Goal: Information Seeking & Learning: Learn about a topic

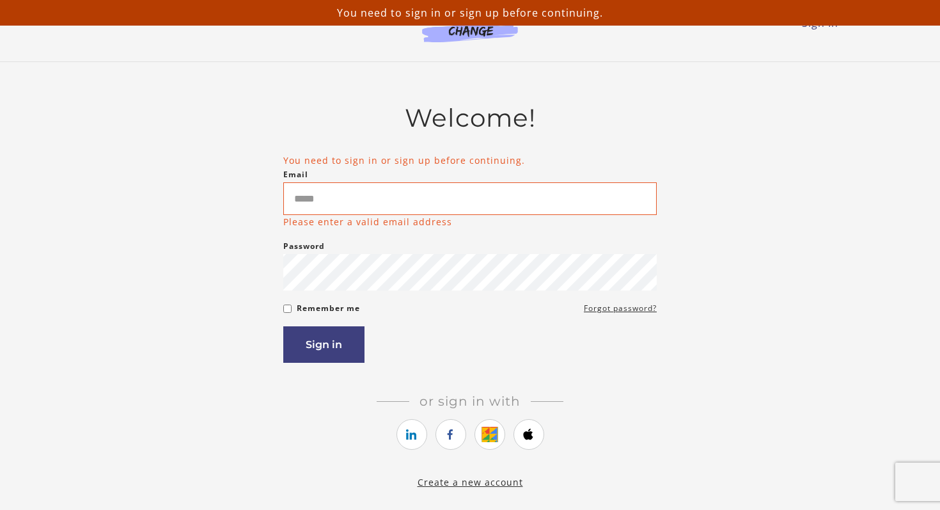
click at [322, 198] on input "Email" at bounding box center [469, 198] width 373 height 33
click at [489, 439] on icon "https://courses.thinkific.com/users/auth/google?ss%5Breferral%5D=&ss%5Buser_ret…" at bounding box center [490, 434] width 16 height 15
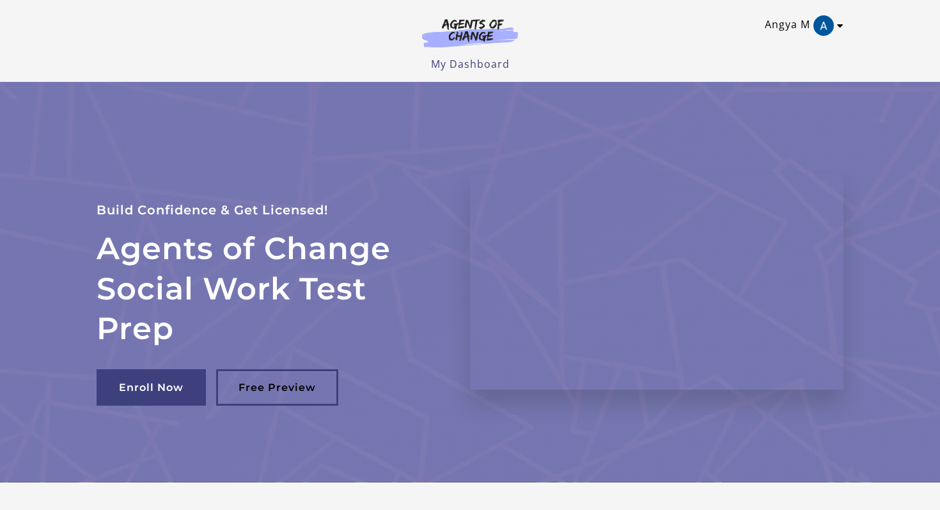
click at [840, 27] on icon "Toggle menu" at bounding box center [840, 25] width 6 height 10
click at [788, 44] on link "My Account" at bounding box center [790, 47] width 113 height 22
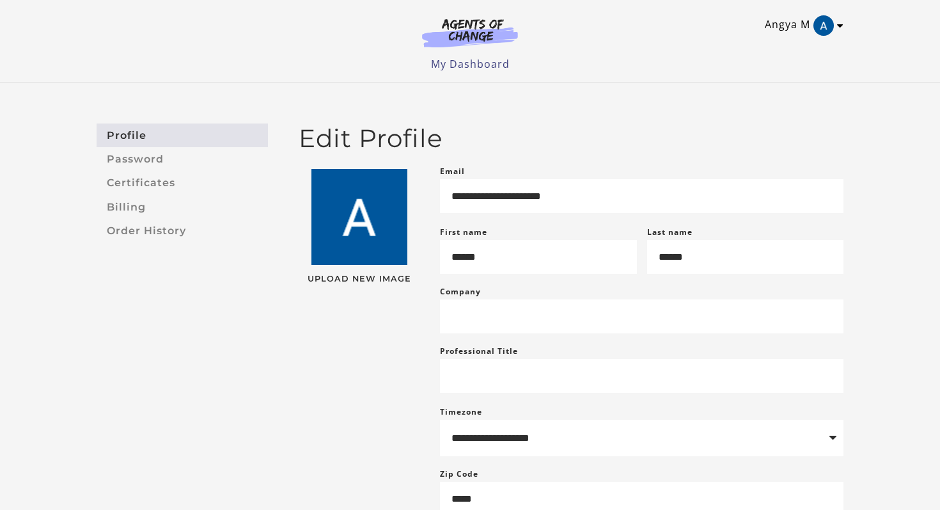
click at [840, 26] on icon "Toggle menu" at bounding box center [840, 25] width 6 height 10
click at [796, 48] on link "My Account" at bounding box center [790, 47] width 113 height 22
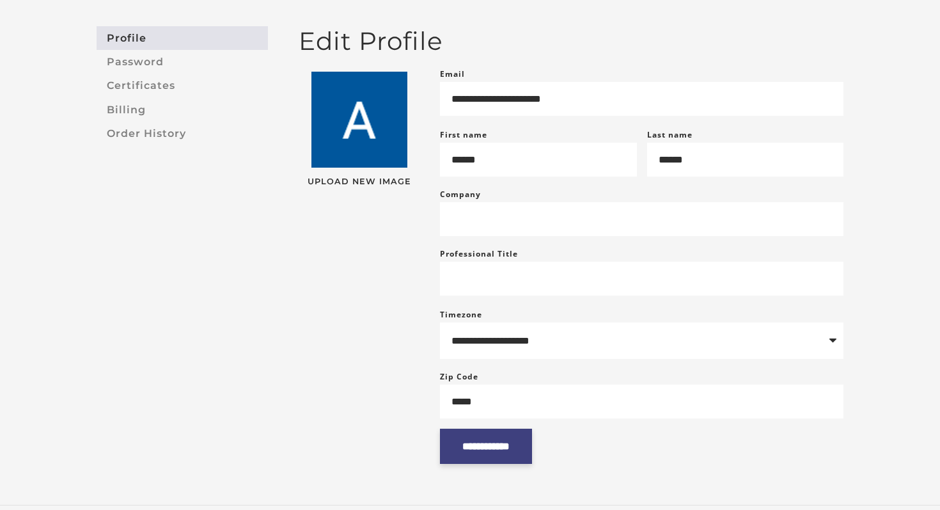
scroll to position [102, 0]
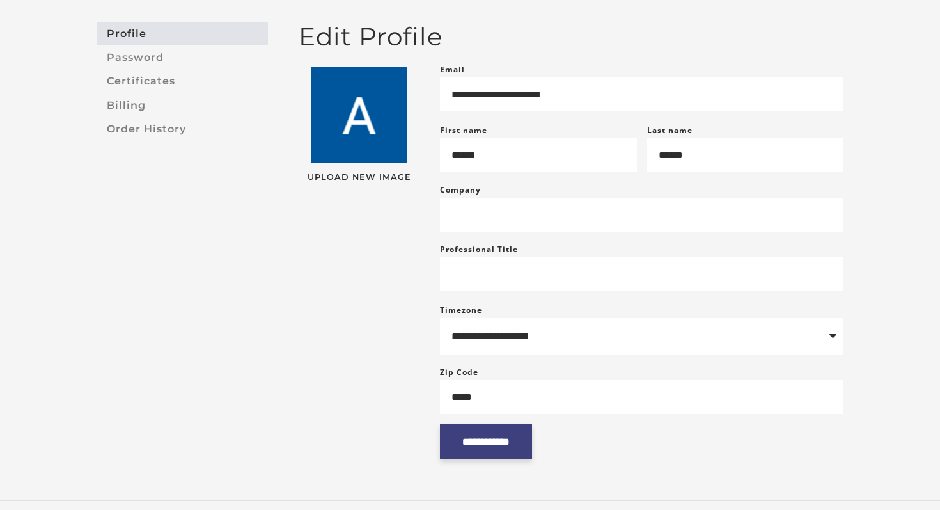
click at [488, 455] on input "**********" at bounding box center [486, 441] width 92 height 35
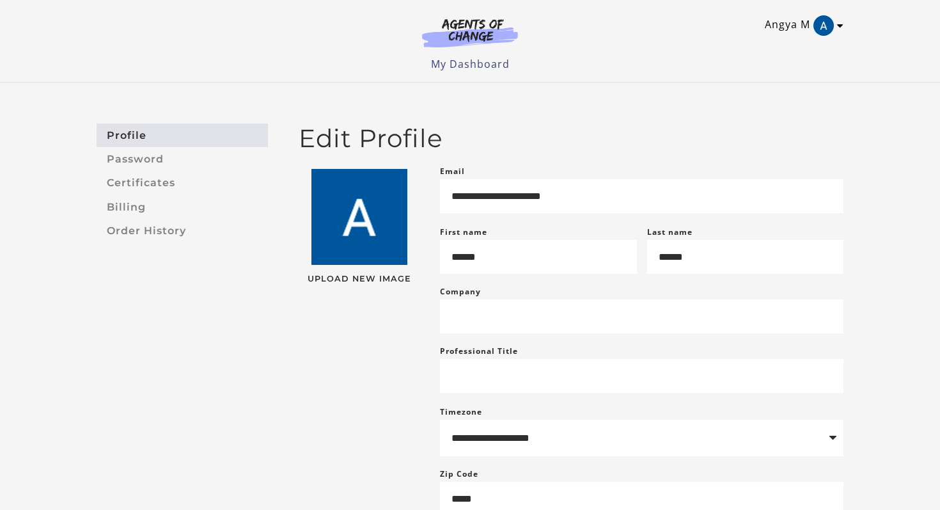
click at [838, 27] on icon "Toggle menu" at bounding box center [840, 25] width 6 height 10
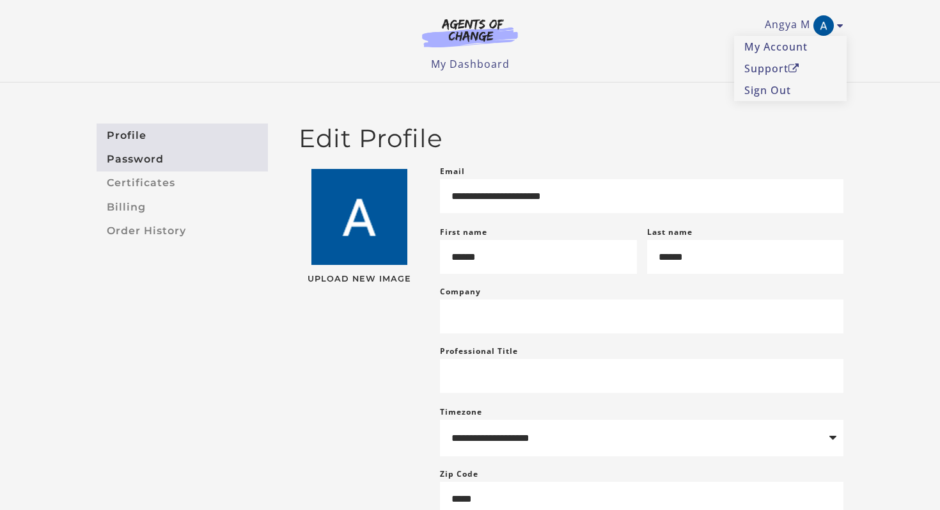
click at [135, 164] on link "Password" at bounding box center [182, 159] width 171 height 24
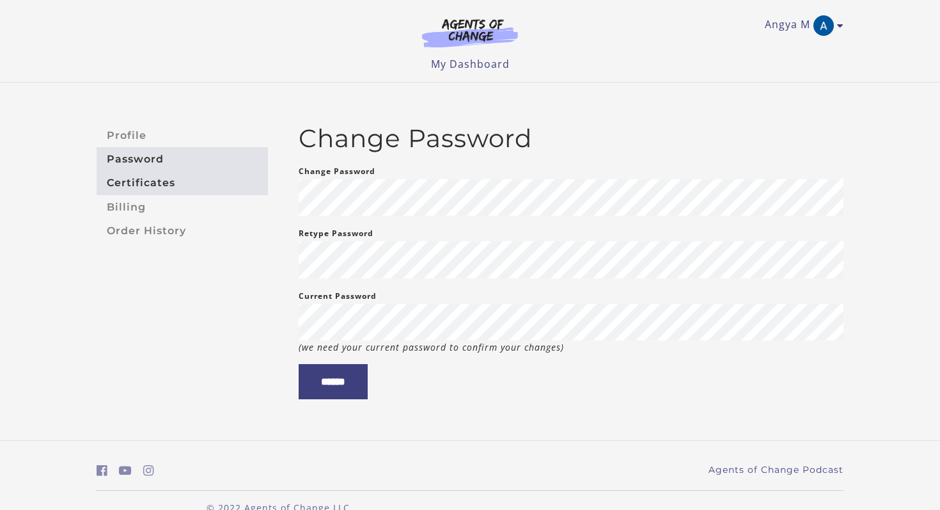
click at [136, 188] on link "Certificates" at bounding box center [182, 183] width 171 height 24
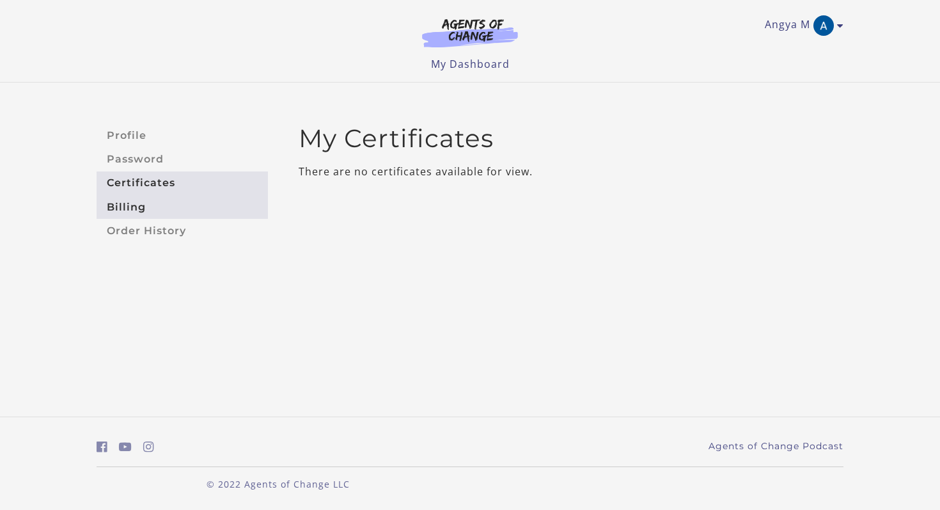
click at [130, 205] on link "Billing" at bounding box center [182, 207] width 171 height 24
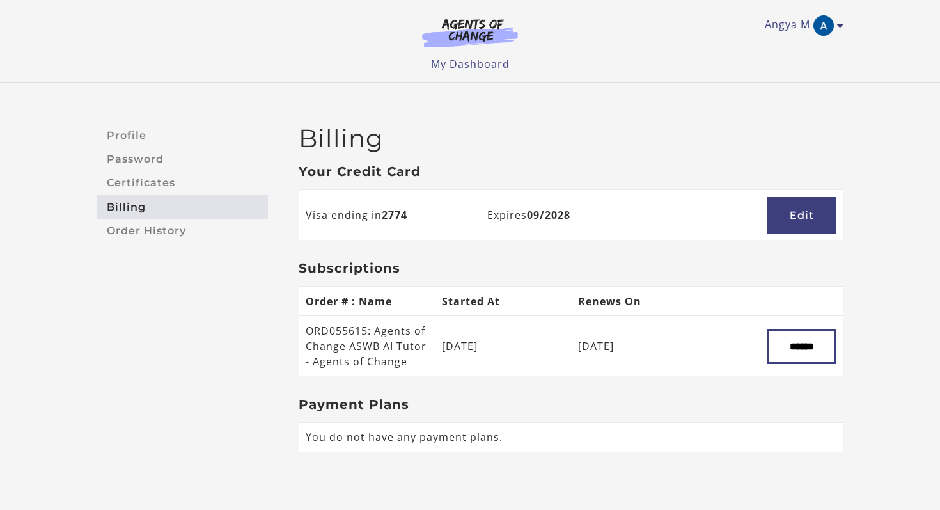
click at [130, 226] on link "Order History" at bounding box center [182, 231] width 171 height 24
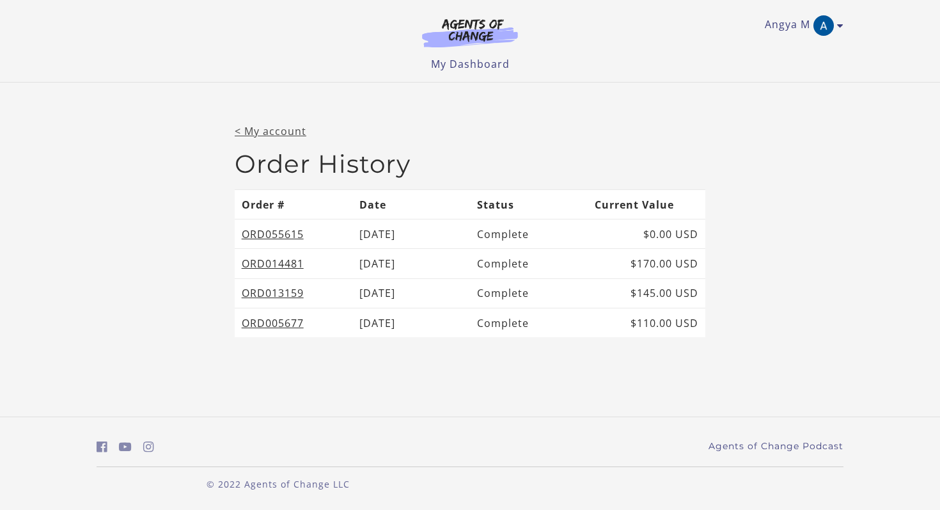
click at [275, 129] on link "< My account" at bounding box center [271, 131] width 72 height 14
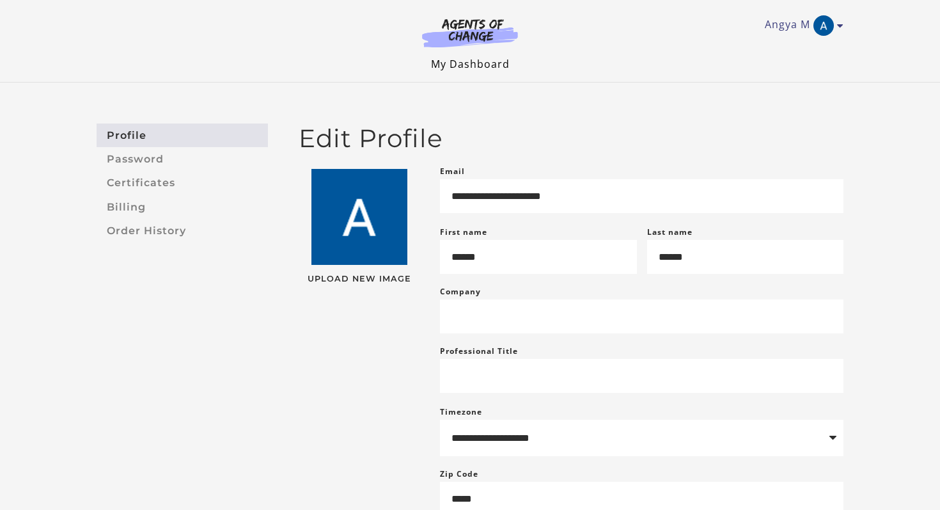
click at [492, 59] on link "My Dashboard" at bounding box center [470, 64] width 79 height 14
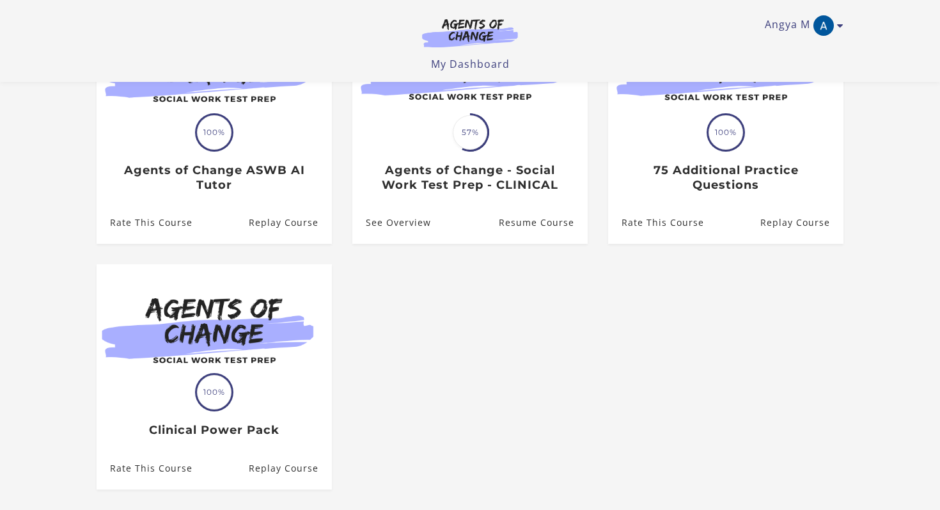
scroll to position [190, 0]
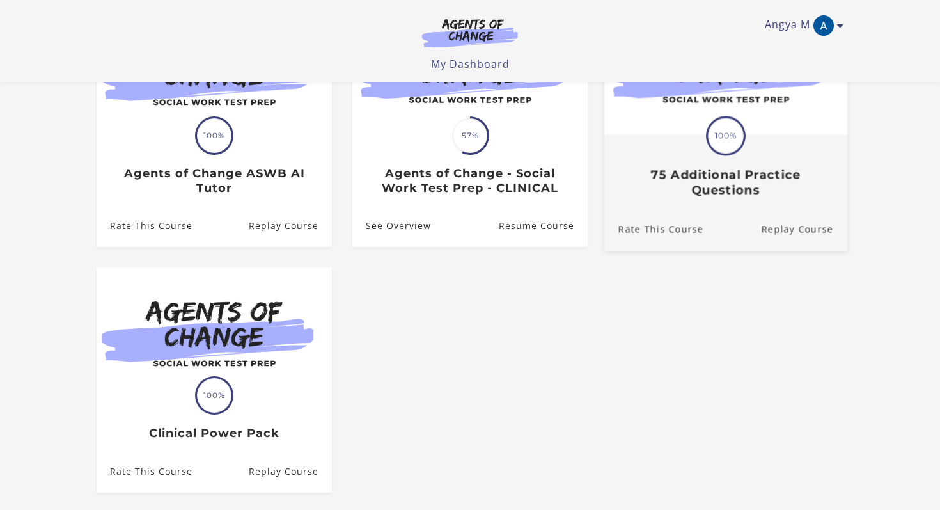
click at [705, 195] on h3 "75 Additional Practice Questions" at bounding box center [725, 182] width 215 height 29
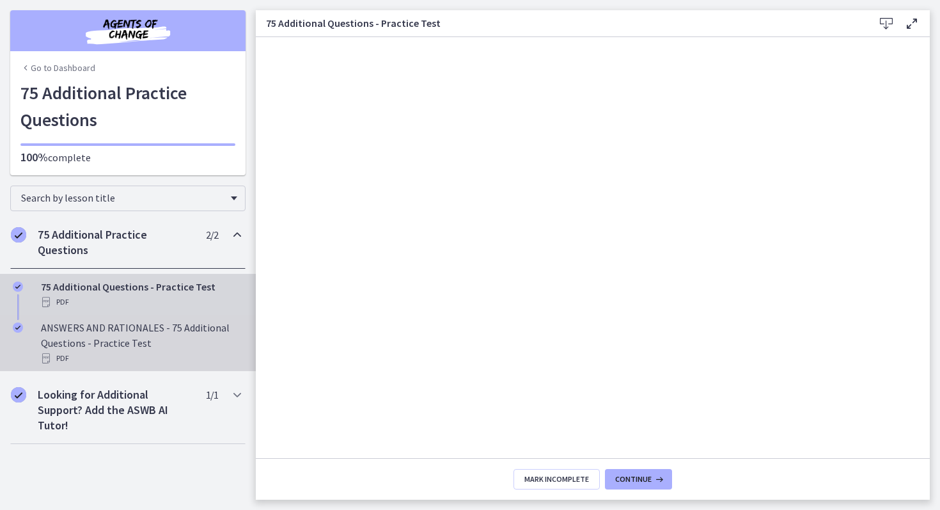
click at [63, 336] on div "ANSWERS AND RATIONALES - 75 Additional Questions - Practice Test PDF" at bounding box center [141, 343] width 200 height 46
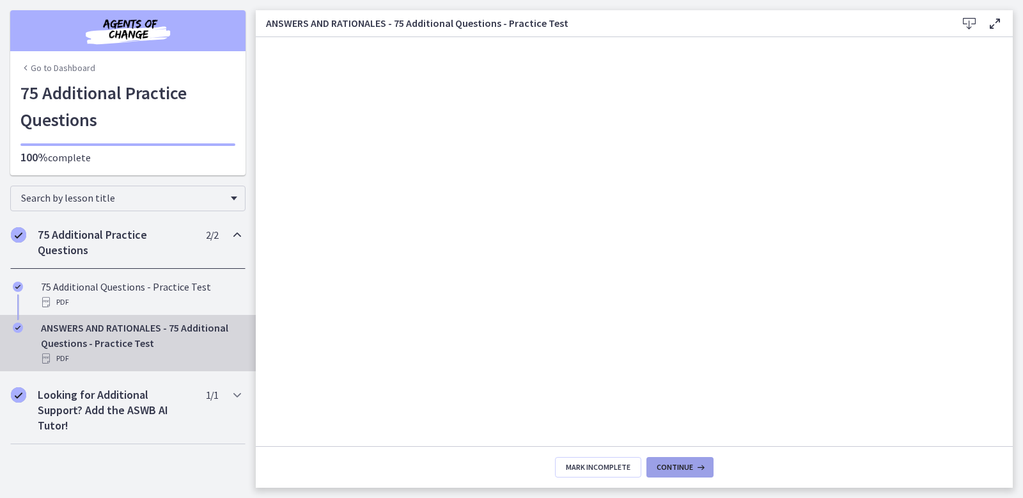
click at [675, 469] on span "Continue" at bounding box center [675, 467] width 36 height 10
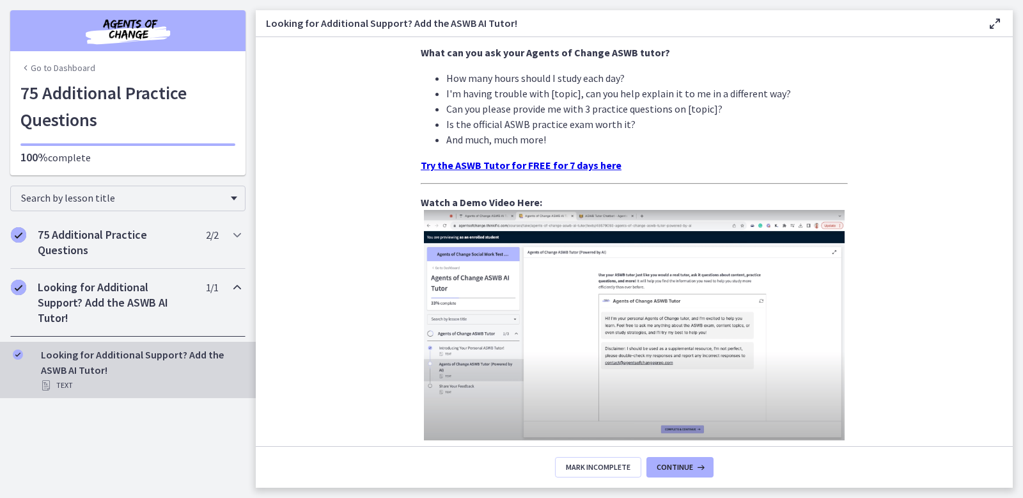
scroll to position [455, 0]
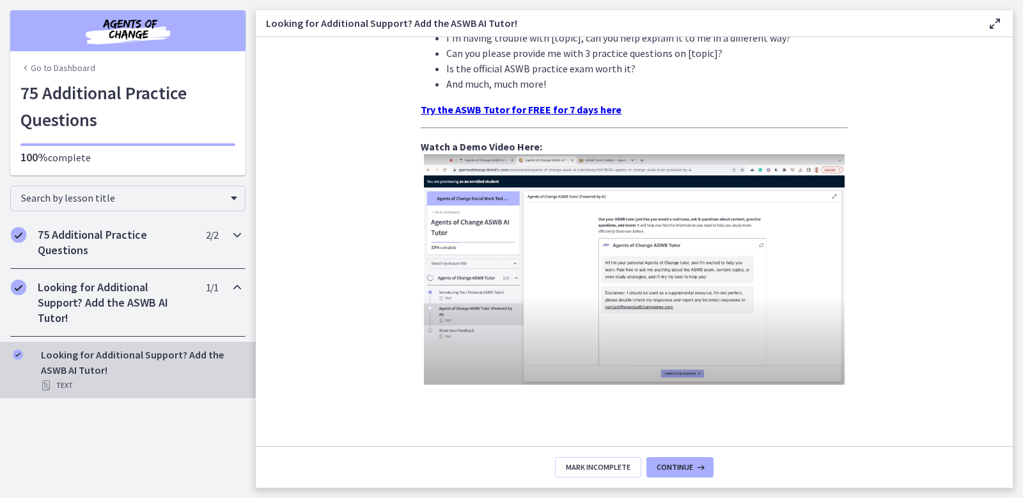
click at [236, 234] on icon "Chapters" at bounding box center [237, 234] width 15 height 15
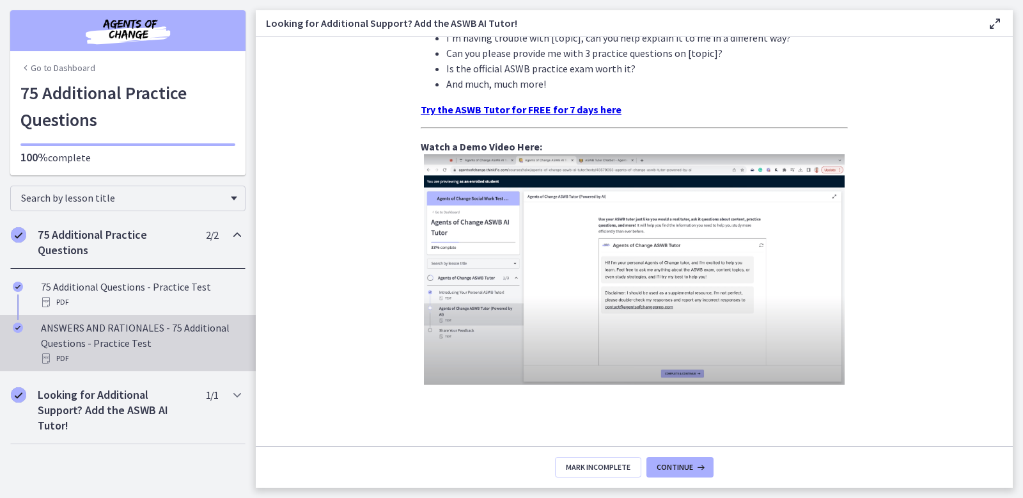
click at [118, 340] on div "ANSWERS AND RATIONALES - 75 Additional Questions - Practice Test PDF" at bounding box center [141, 343] width 200 height 46
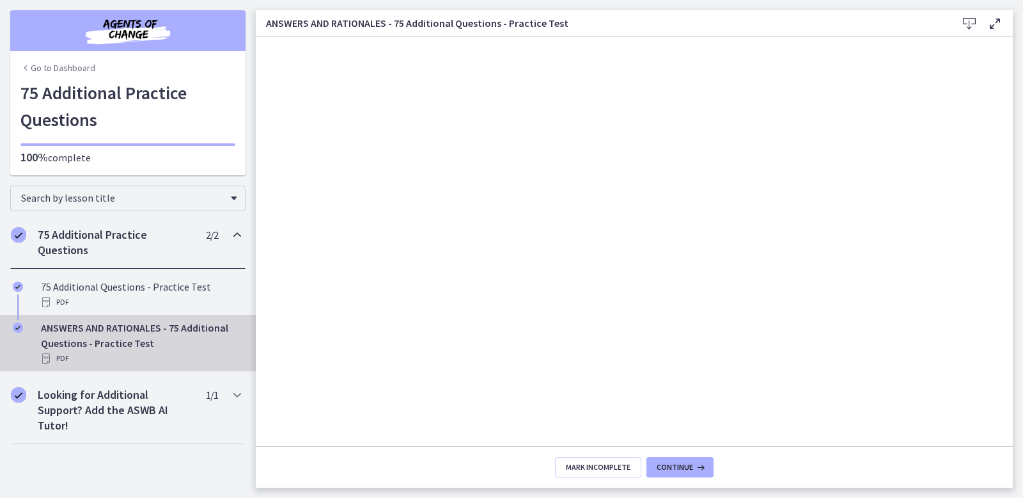
click at [939, 22] on icon at bounding box center [994, 23] width 15 height 15
